Goal: Task Accomplishment & Management: Manage account settings

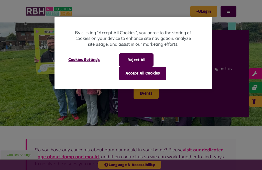
click at [136, 73] on button "Accept All Cookies" at bounding box center [142, 73] width 47 height 13
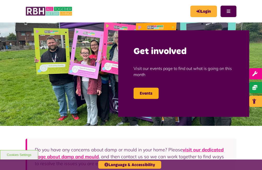
click at [199, 14] on link "Login" at bounding box center [203, 11] width 27 height 11
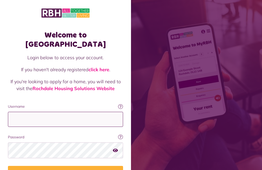
click at [15, 112] on input "Username" at bounding box center [65, 119] width 115 height 15
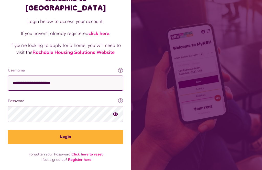
scroll to position [103, 0]
type input "**********"
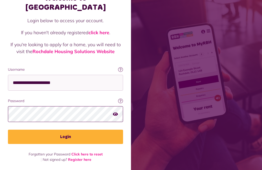
scroll to position [108, 0]
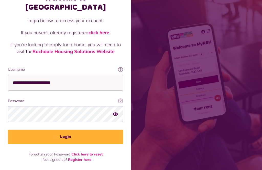
click at [69, 130] on button "Login" at bounding box center [65, 137] width 115 height 14
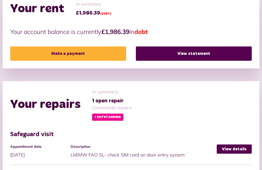
scroll to position [139, 0]
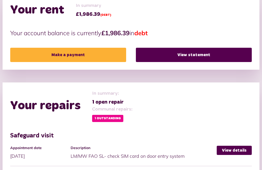
click at [193, 53] on link "View statement" at bounding box center [194, 55] width 116 height 14
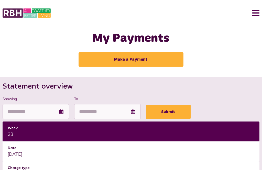
click at [259, 11] on button "Menu" at bounding box center [253, 13] width 11 height 16
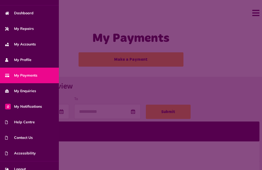
scroll to position [32, 0]
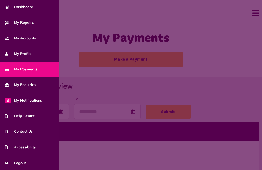
click at [22, 164] on span "Logout" at bounding box center [15, 162] width 21 height 5
